Goal: Information Seeking & Learning: Learn about a topic

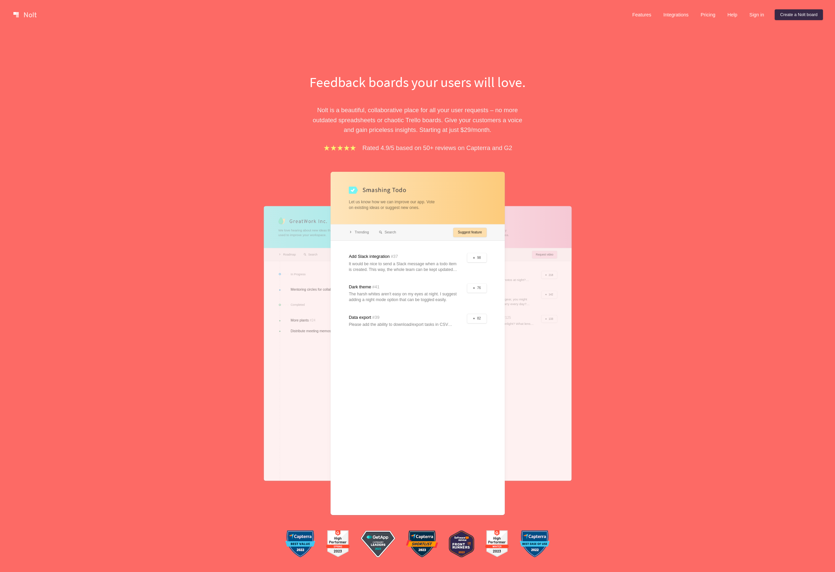
click at [710, 11] on link "Pricing" at bounding box center [707, 14] width 25 height 11
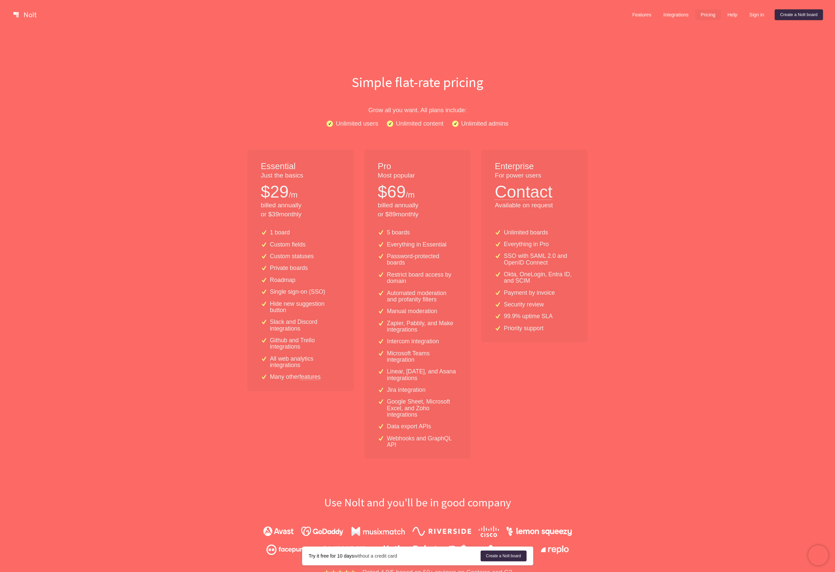
click at [28, 14] on link at bounding box center [25, 14] width 28 height 11
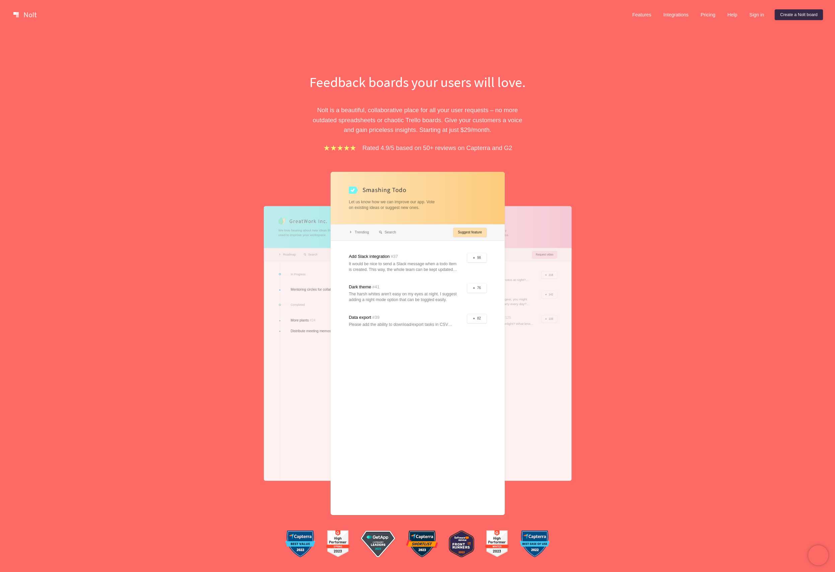
click at [359, 76] on h1 "Feedback boards your users will love." at bounding box center [417, 81] width 231 height 19
